Goal: Check status: Check status

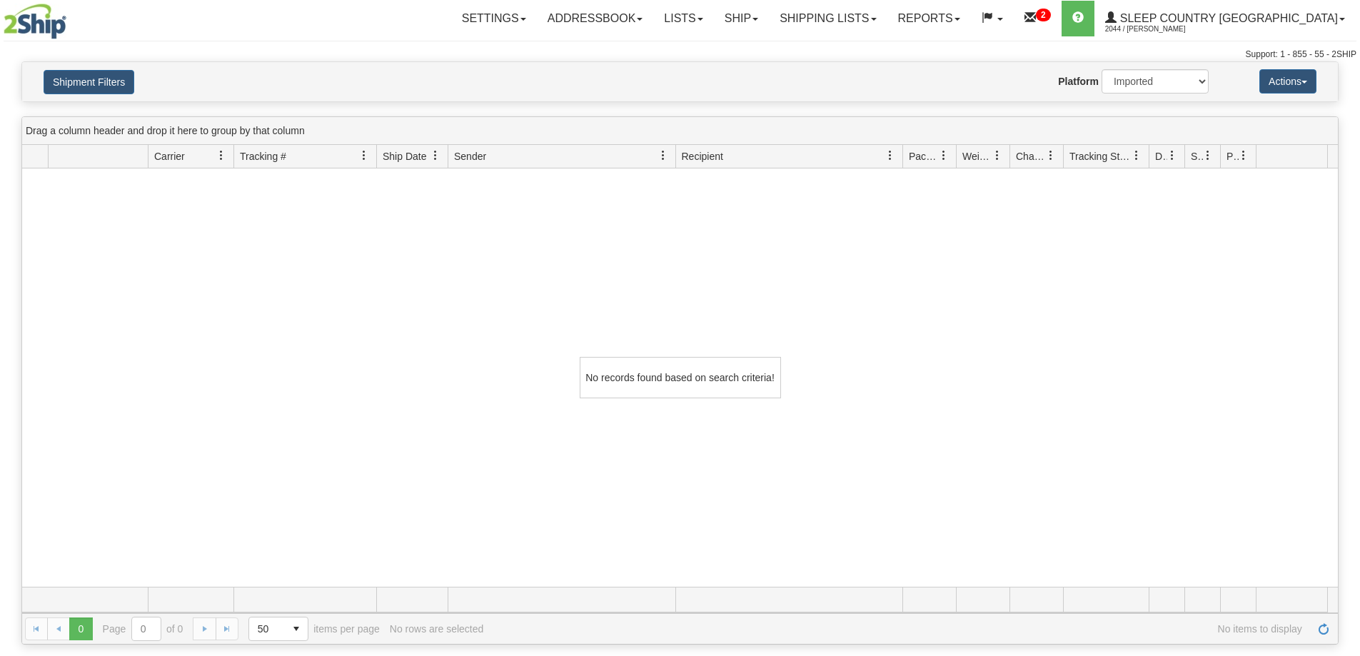
select select "1"
click at [873, 11] on link "Shipping lists" at bounding box center [828, 19] width 118 height 36
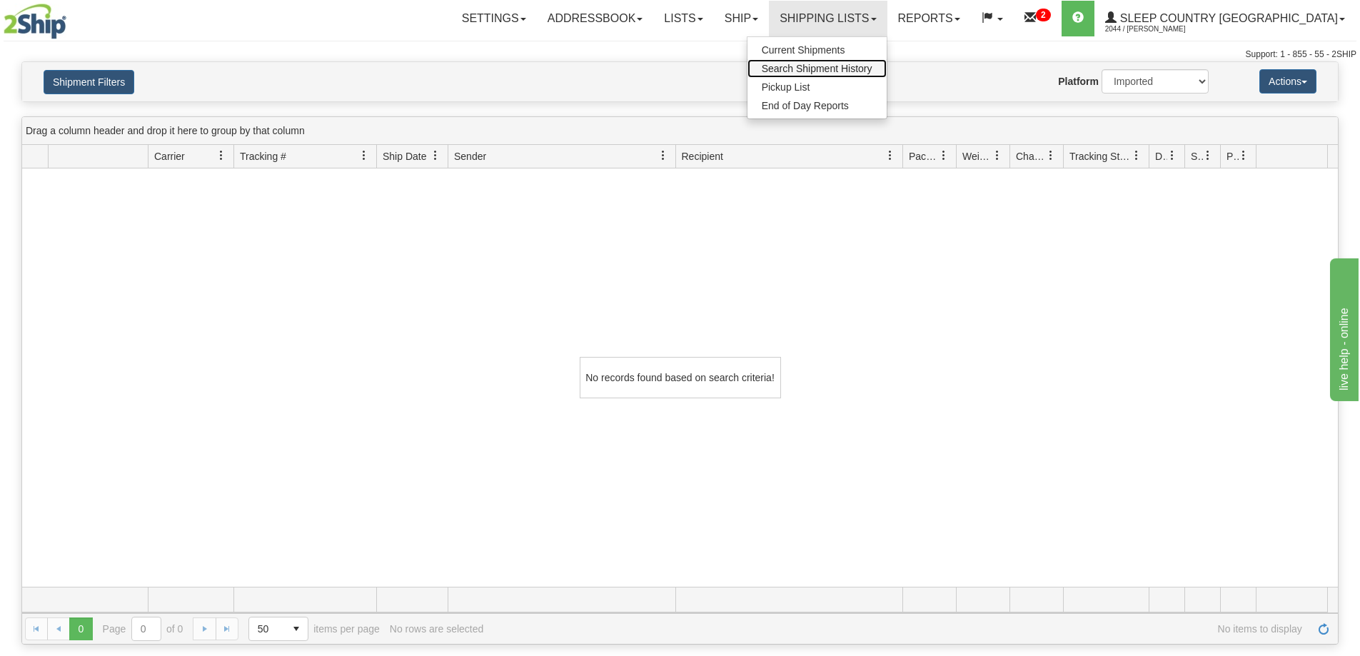
click at [873, 67] on span "Search Shipment History" at bounding box center [817, 68] width 111 height 11
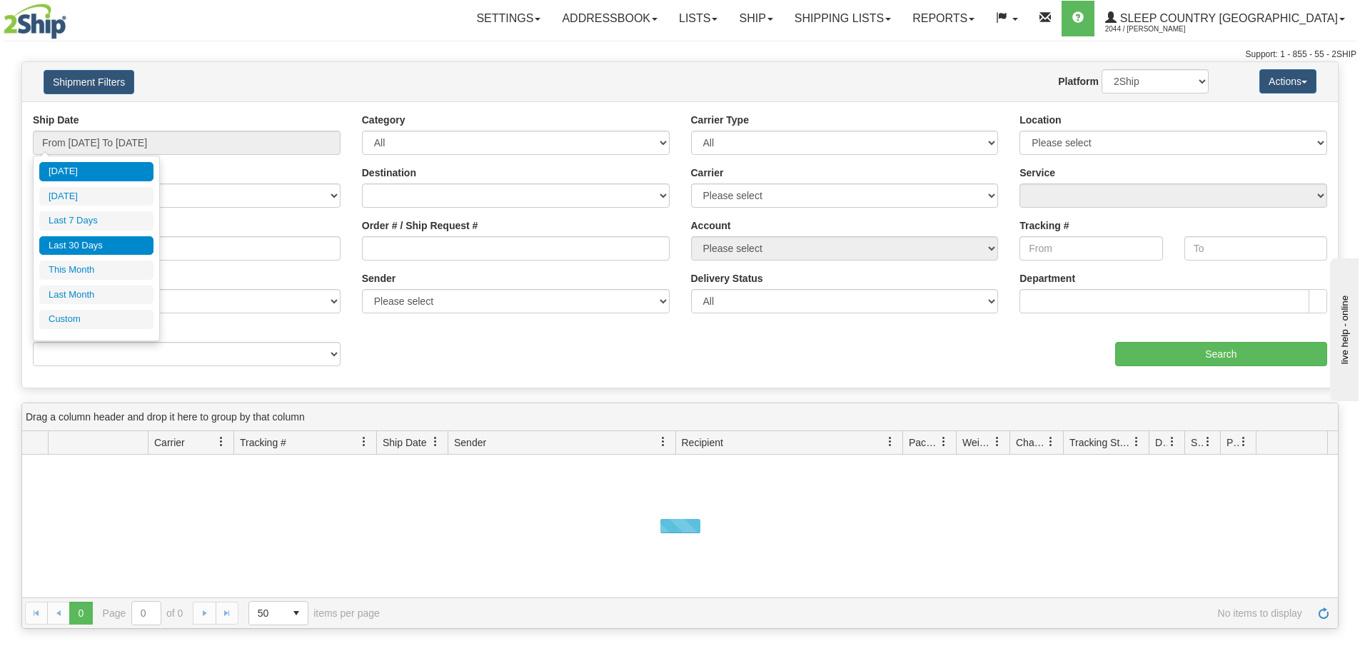
click at [84, 241] on li "Last 30 Days" at bounding box center [96, 245] width 114 height 19
type input "From [DATE] To [DATE]"
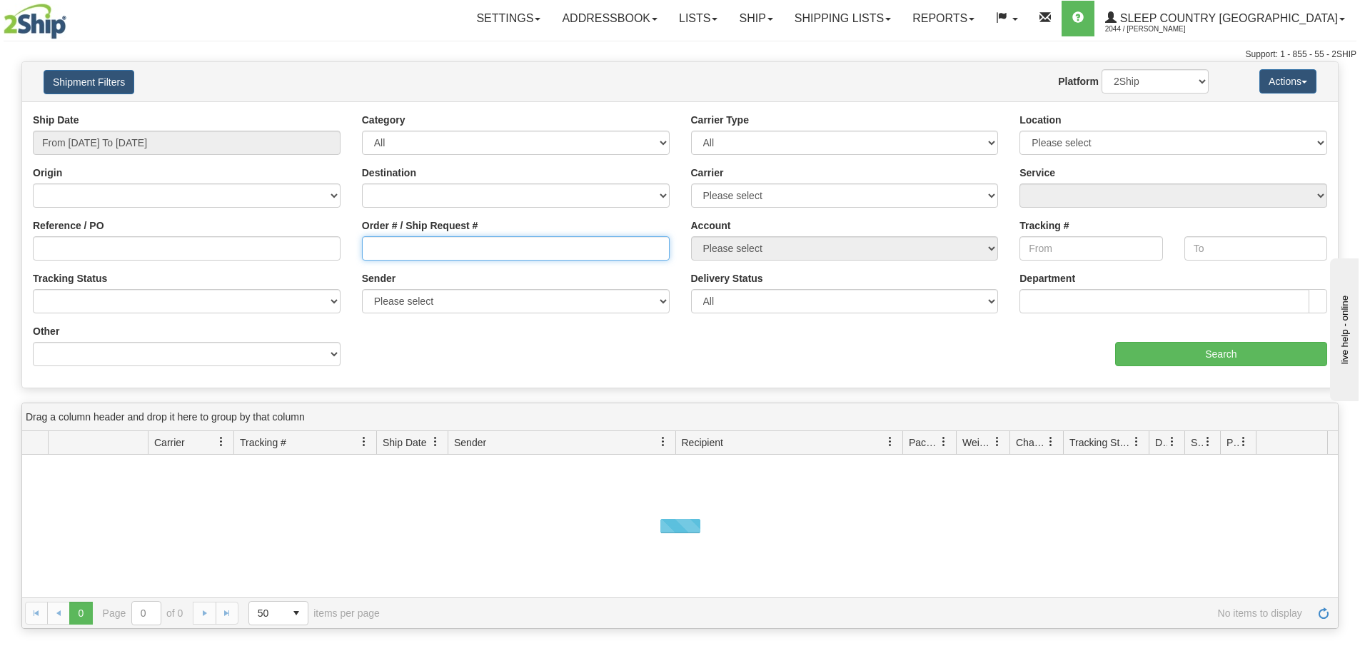
click at [398, 252] on input "Order # / Ship Request #" at bounding box center [516, 248] width 308 height 24
paste input "9000H976829"
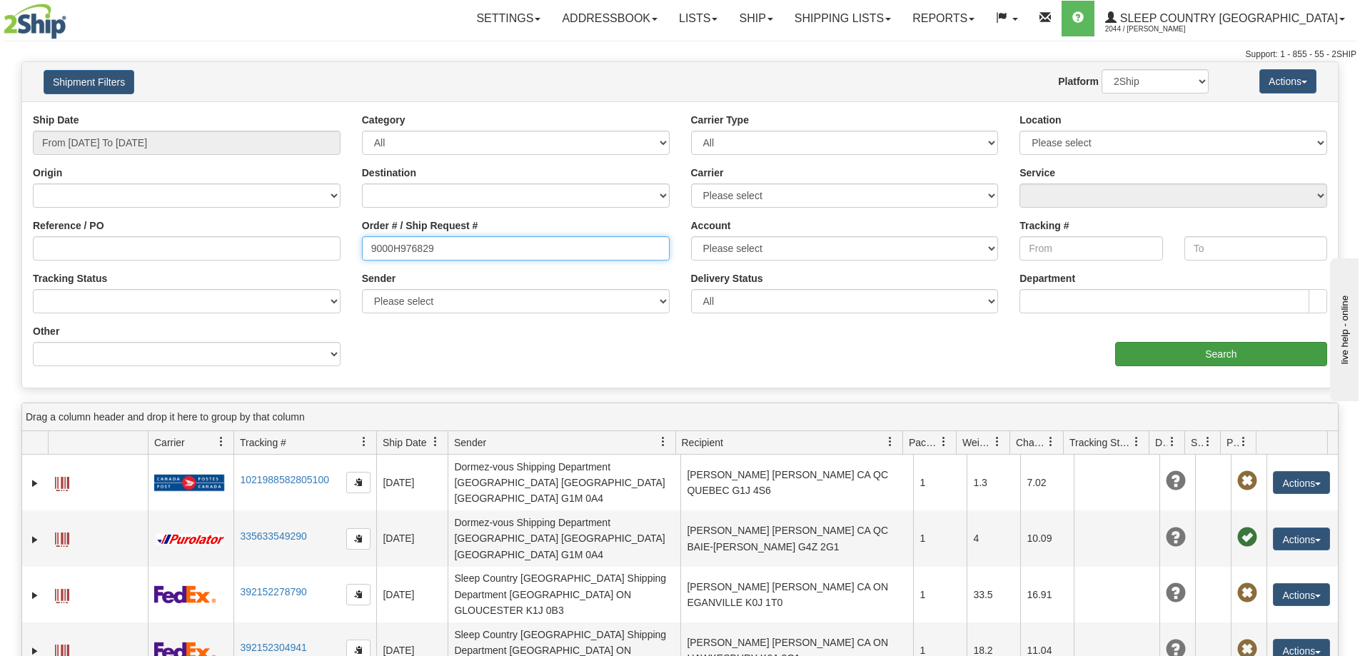
type input "9000H976829"
click at [1202, 357] on input "Search" at bounding box center [1221, 354] width 212 height 24
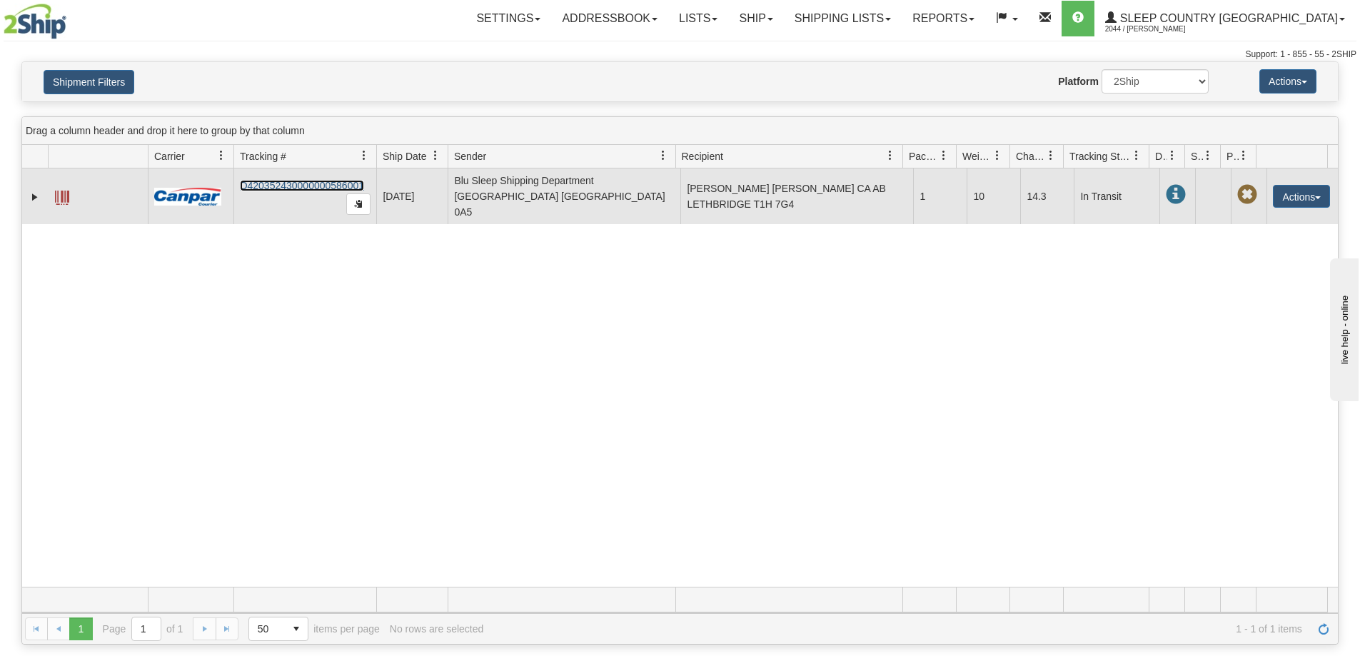
click at [306, 180] on link "D420352430000000586001" at bounding box center [302, 185] width 124 height 11
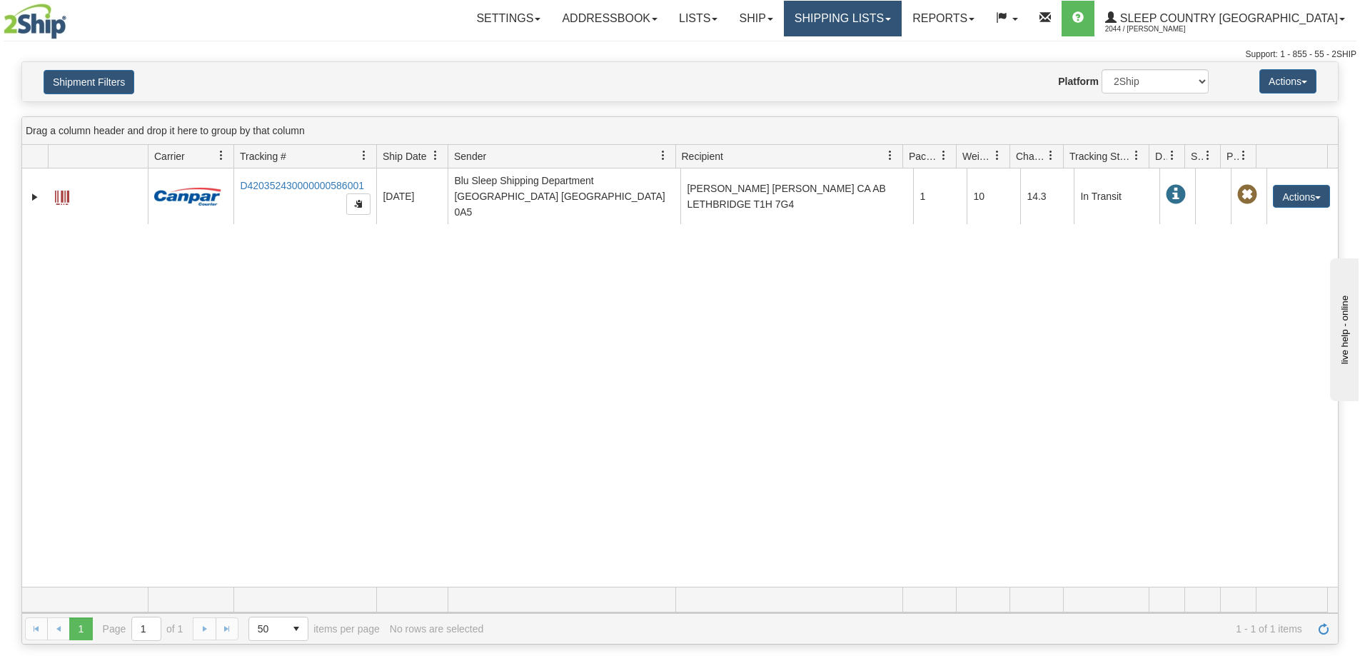
drag, startPoint x: 897, startPoint y: 24, endPoint x: 902, endPoint y: 44, distance: 20.6
click at [899, 24] on link "Shipping lists" at bounding box center [843, 19] width 118 height 36
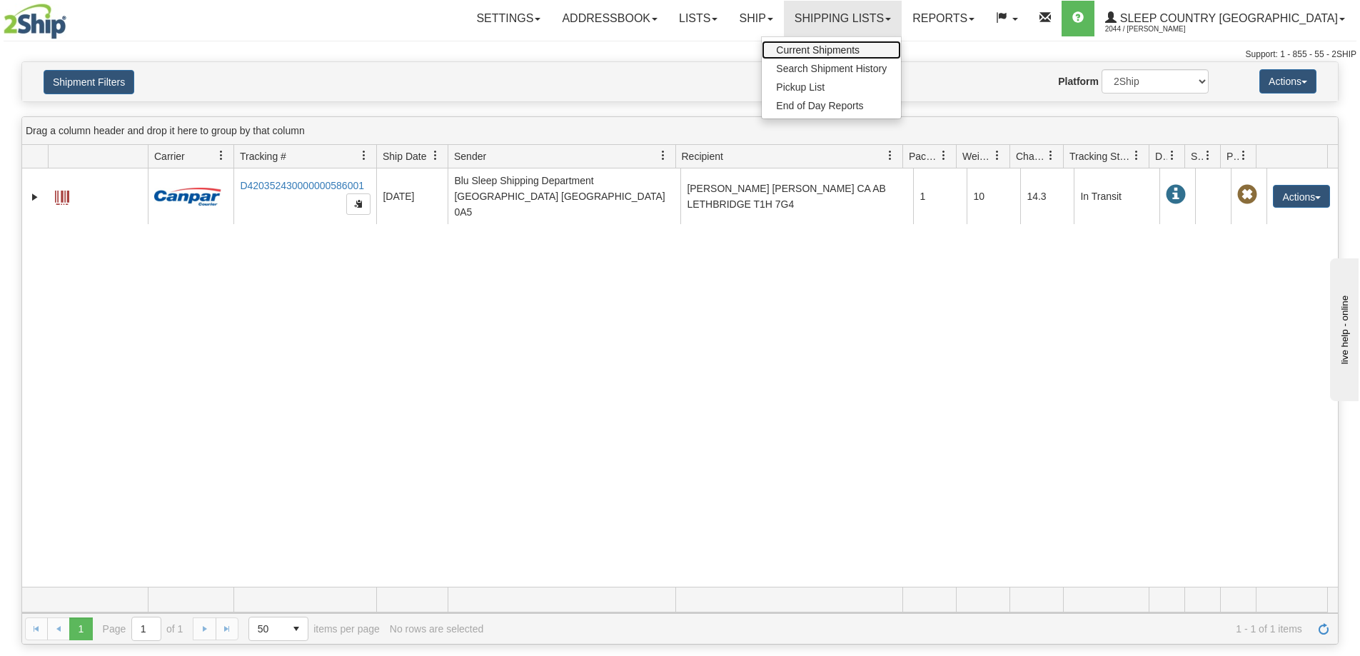
click at [860, 46] on span "Current Shipments" at bounding box center [818, 49] width 84 height 11
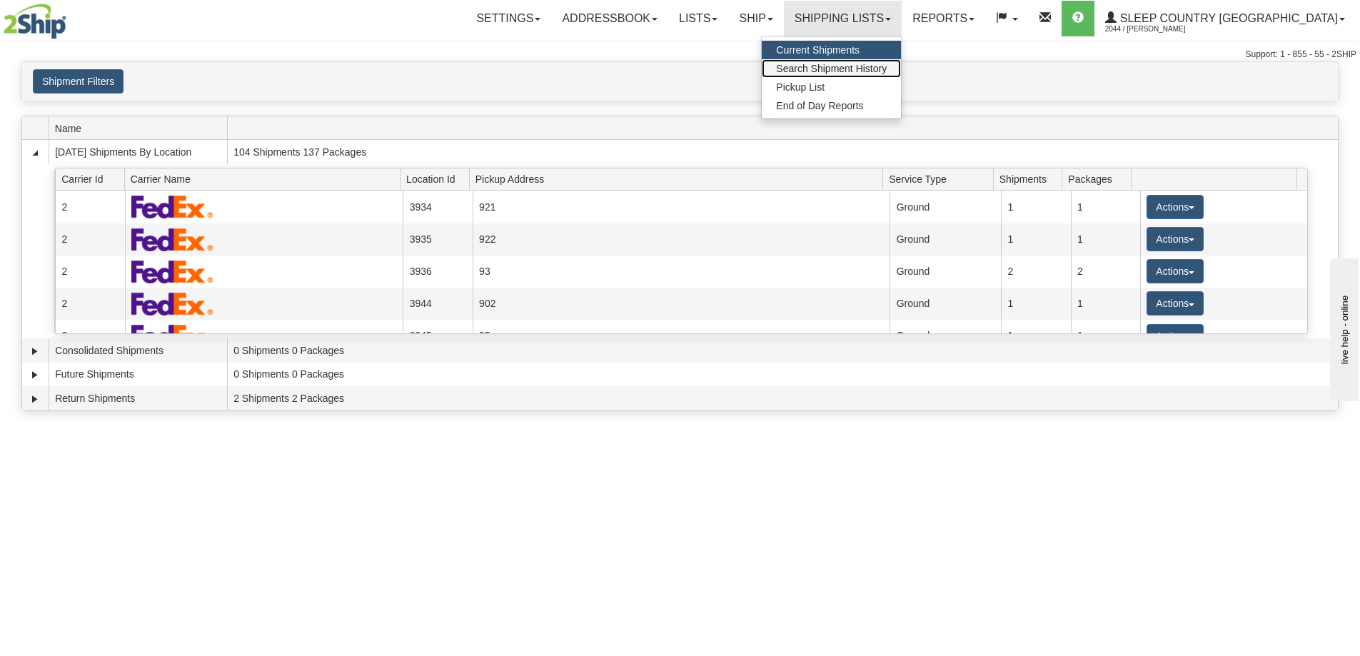
click at [887, 67] on span "Search Shipment History" at bounding box center [831, 68] width 111 height 11
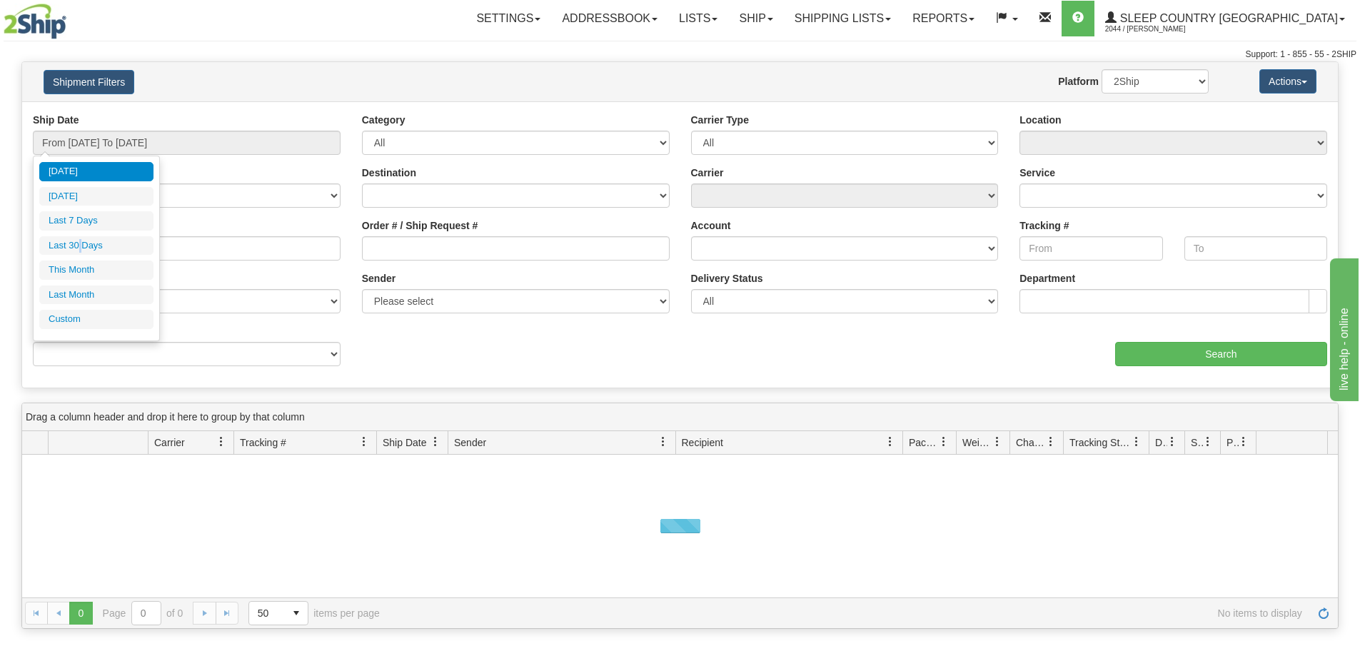
click at [81, 246] on li "Last 30 Days" at bounding box center [96, 245] width 114 height 19
type input "From [DATE] To [DATE]"
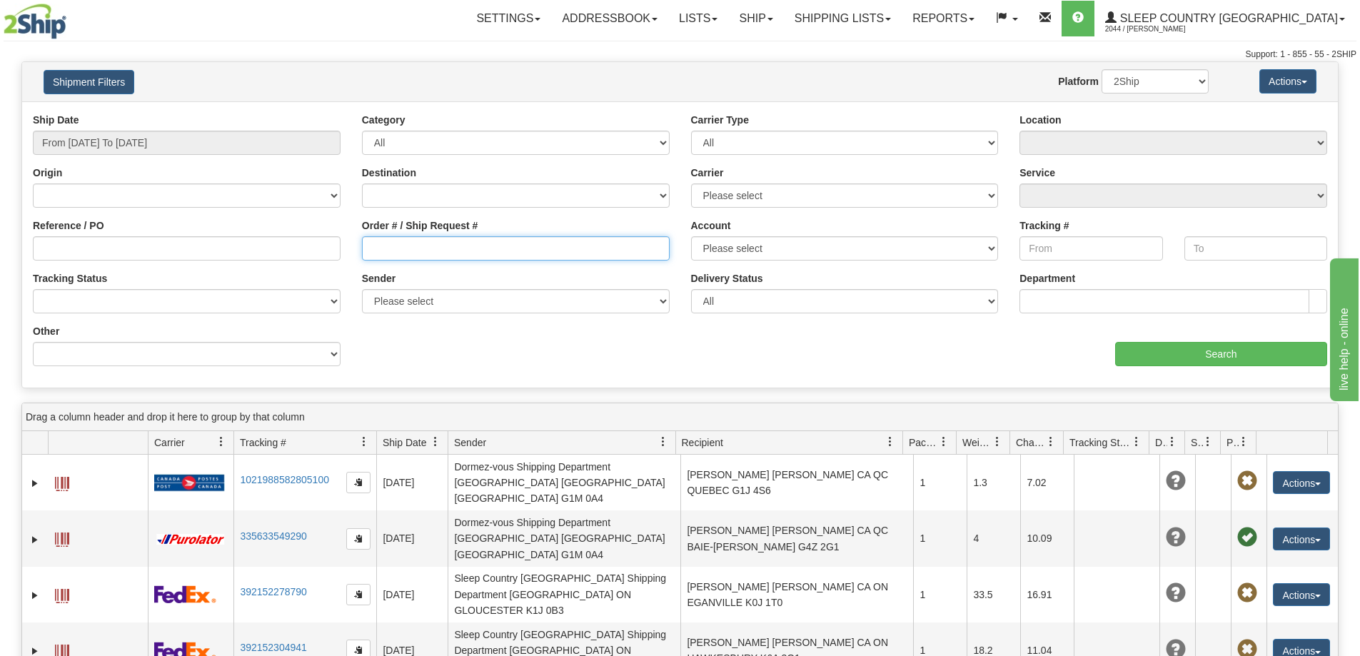
drag, startPoint x: 376, startPoint y: 254, endPoint x: 463, endPoint y: 269, distance: 87.7
click at [379, 254] on input "Order # / Ship Request #" at bounding box center [516, 248] width 308 height 24
paste input "9002H980538"
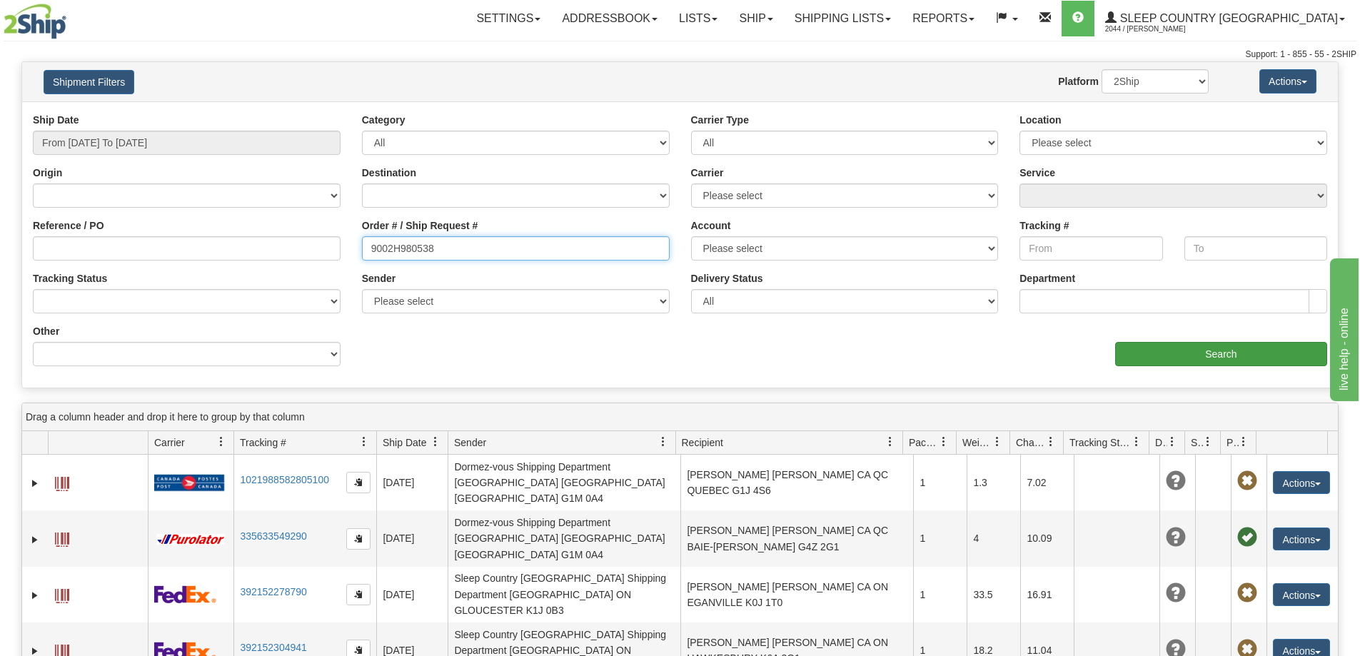
type input "9002H980538"
click at [1155, 361] on input "Search" at bounding box center [1221, 354] width 212 height 24
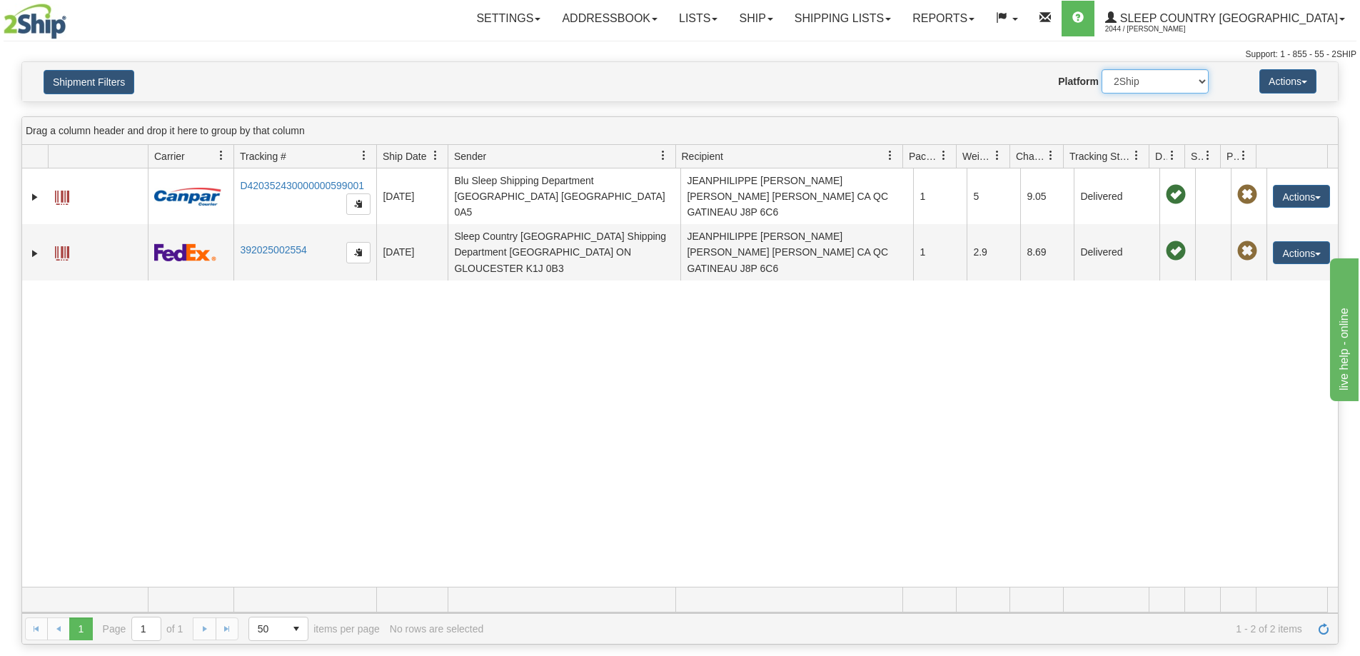
click at [1148, 76] on select "2Ship Imported" at bounding box center [1155, 81] width 107 height 24
select select "1"
click at [1102, 69] on select "2Ship Imported" at bounding box center [1155, 81] width 107 height 24
